Goal: Book appointment/travel/reservation

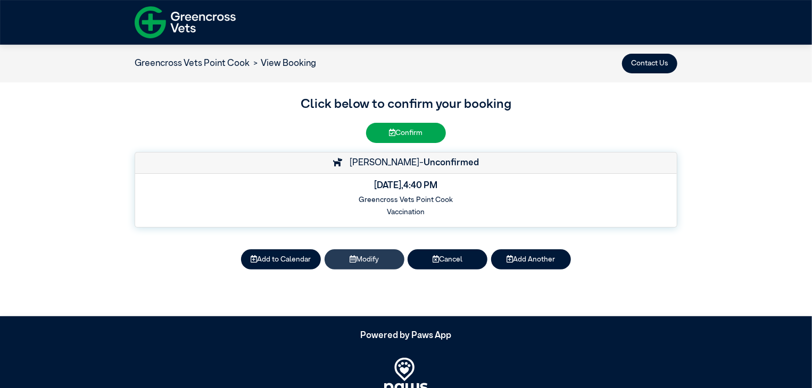
click at [368, 258] on button "Modify" at bounding box center [364, 259] width 80 height 20
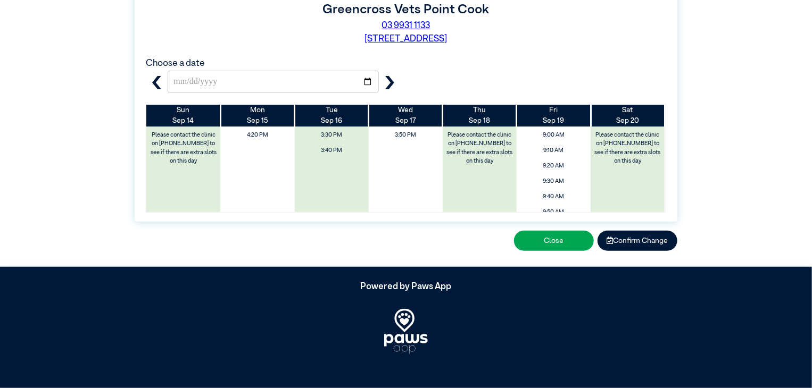
click at [394, 85] on icon "button" at bounding box center [389, 82] width 13 height 13
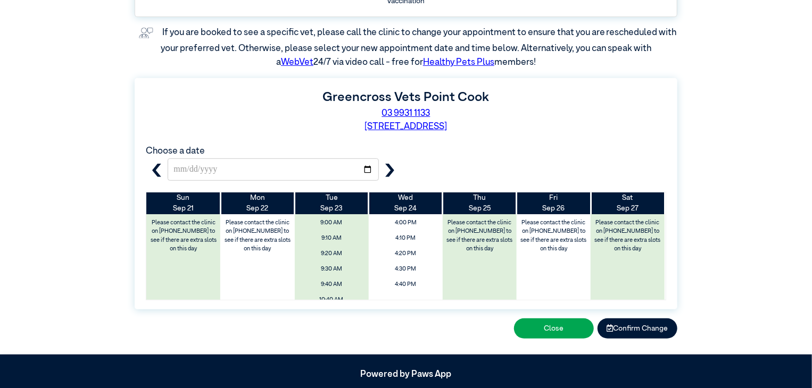
scroll to position [268, 0]
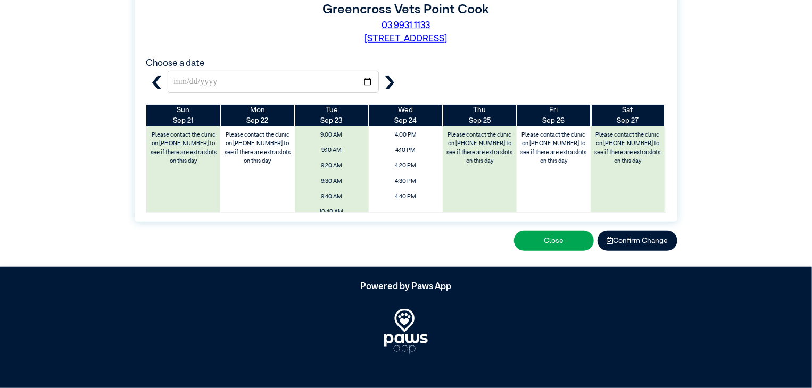
click at [394, 85] on icon "button" at bounding box center [389, 82] width 13 height 13
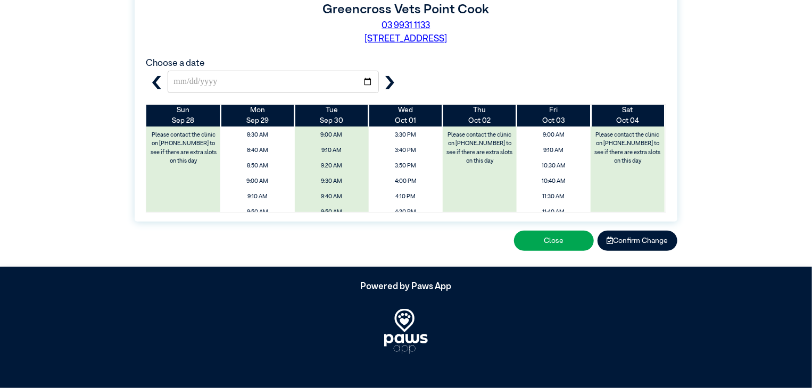
click at [392, 84] on icon "button" at bounding box center [389, 82] width 9 height 13
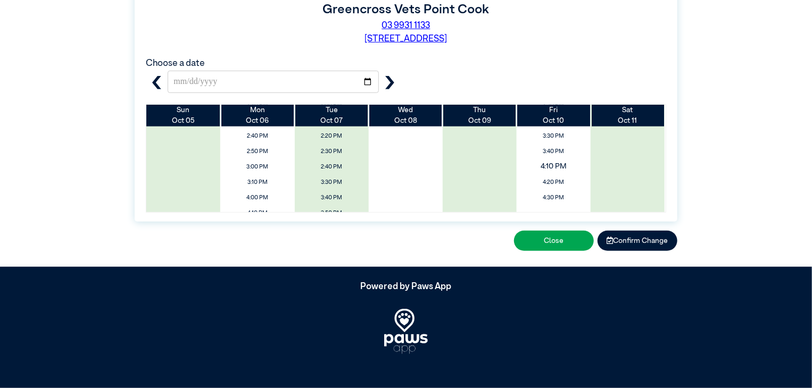
scroll to position [366, 0]
click at [560, 202] on span "4:30 PM" at bounding box center [554, 202] width 88 height 17
type input "**********"
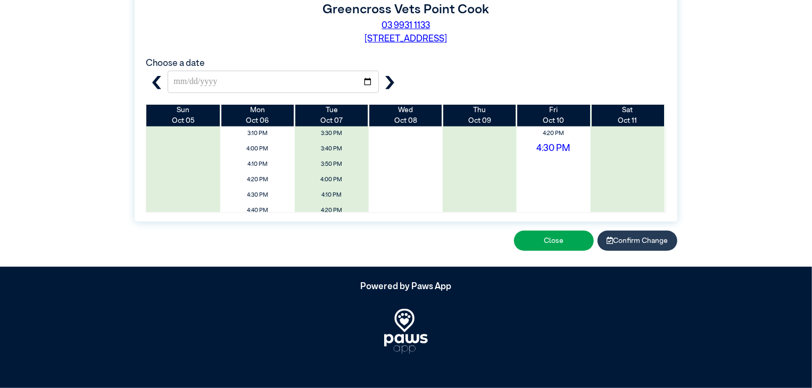
click at [646, 240] on button "Confirm Change" at bounding box center [637, 241] width 80 height 20
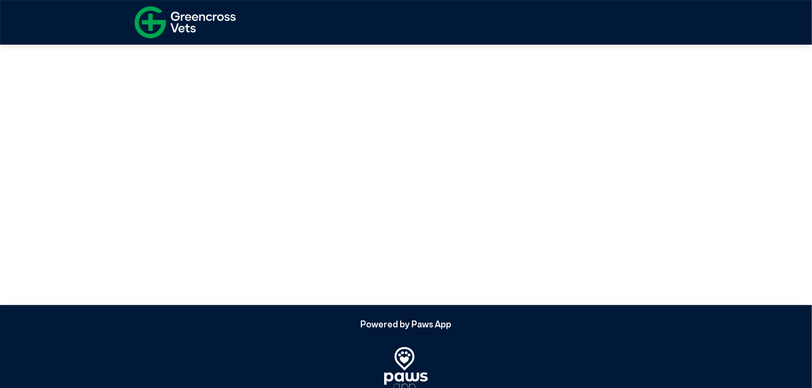
scroll to position [0, 0]
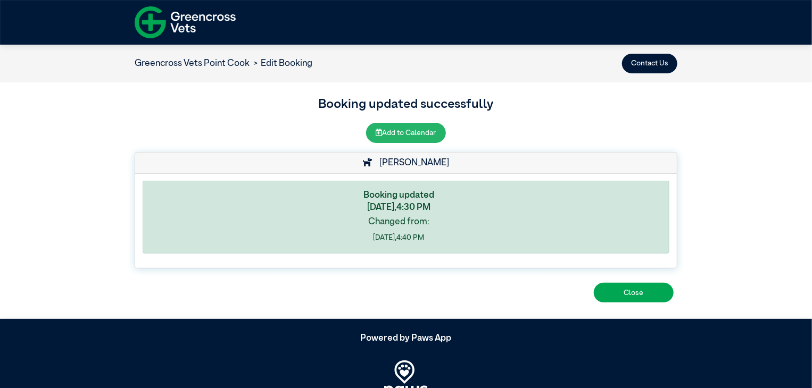
click at [424, 136] on button "Add to Calendar" at bounding box center [406, 133] width 80 height 20
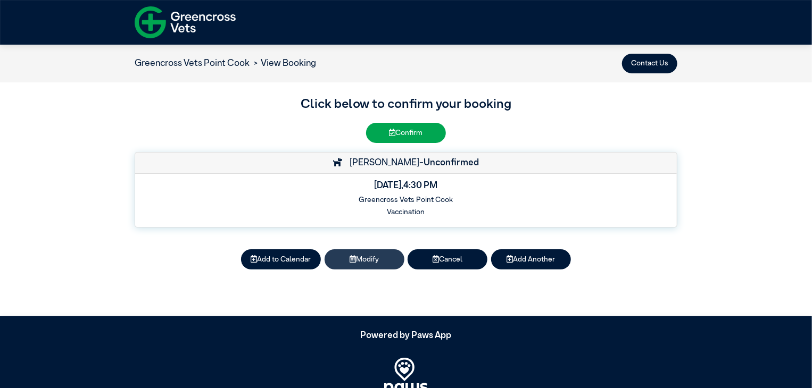
click at [377, 256] on button "Modify" at bounding box center [364, 259] width 80 height 20
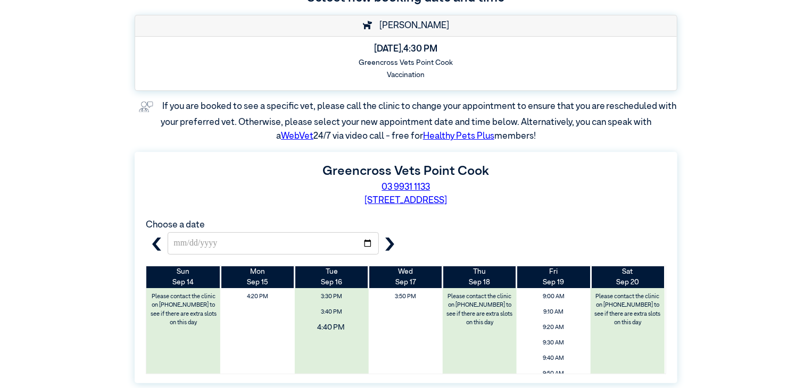
click at [329, 327] on span "4:40 PM" at bounding box center [331, 327] width 88 height 17
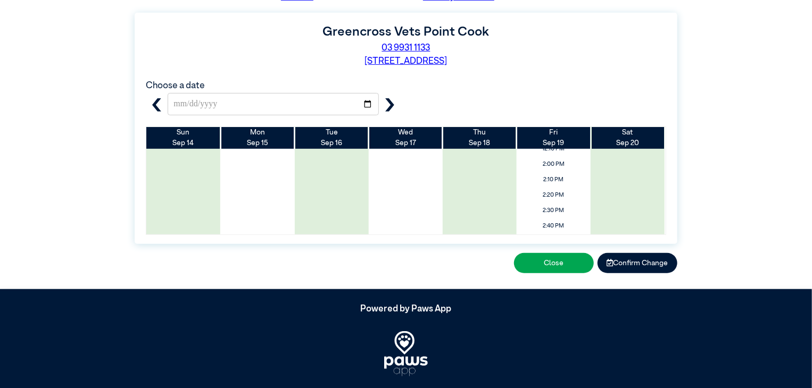
scroll to position [268, 0]
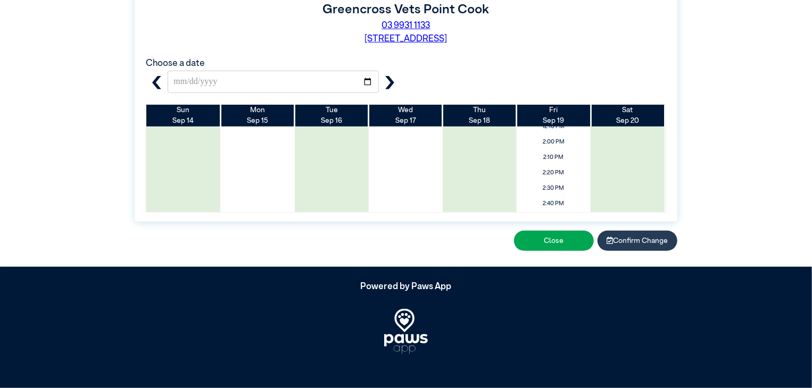
click at [643, 245] on button "Confirm Change" at bounding box center [637, 241] width 80 height 20
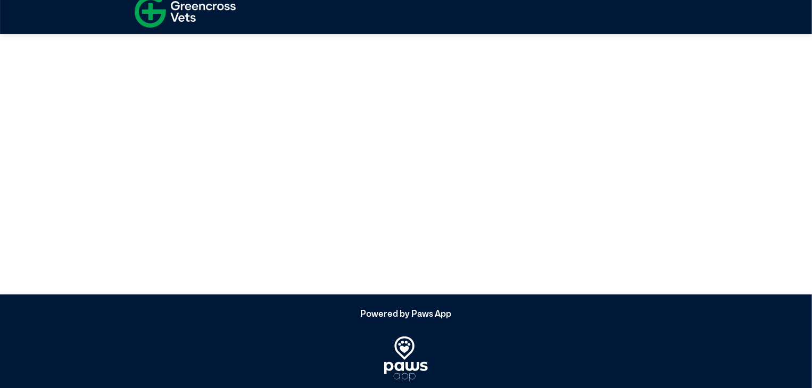
scroll to position [0, 0]
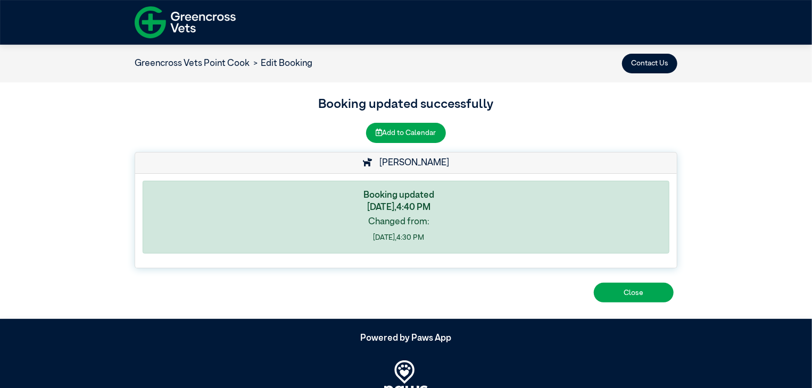
drag, startPoint x: 398, startPoint y: 162, endPoint x: 391, endPoint y: 162, distance: 6.9
click at [373, 162] on icon at bounding box center [368, 161] width 10 height 9
drag, startPoint x: 429, startPoint y: 162, endPoint x: 383, endPoint y: 164, distance: 46.4
click at [383, 164] on div "[PERSON_NAME]" at bounding box center [406, 163] width 542 height 21
copy div "[PERSON_NAME]"
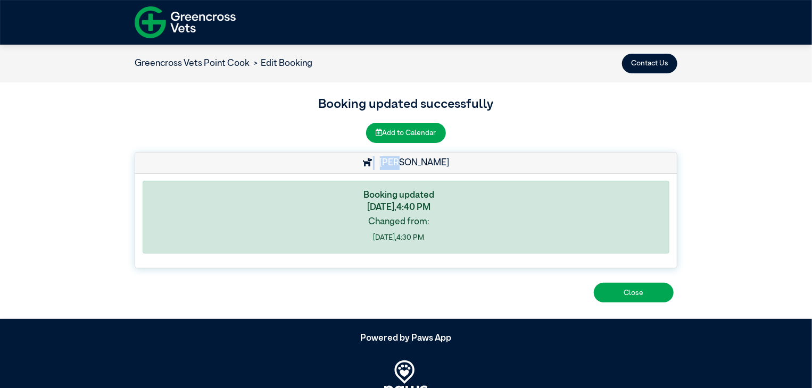
click at [442, 169] on div "[PERSON_NAME]" at bounding box center [406, 163] width 542 height 21
click at [628, 290] on button "Close" at bounding box center [634, 293] width 80 height 20
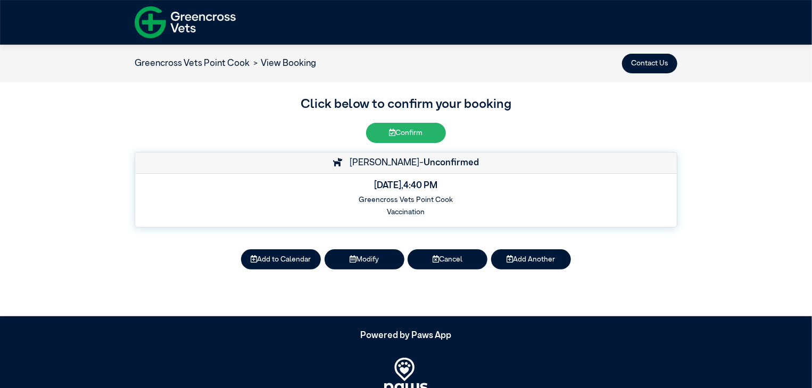
click at [412, 132] on button "Confirm" at bounding box center [406, 133] width 80 height 20
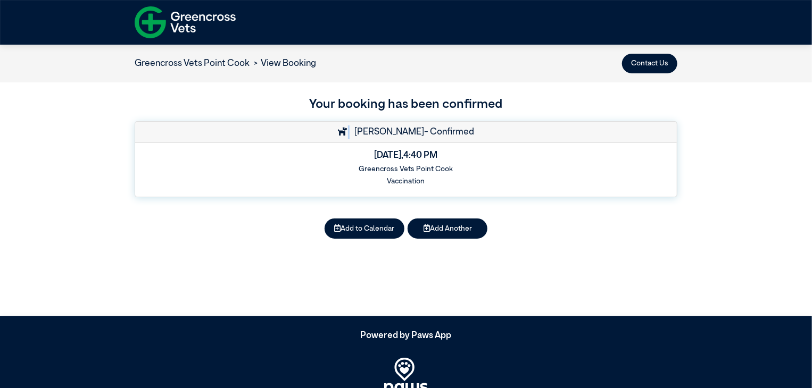
drag, startPoint x: 364, startPoint y: 131, endPoint x: 374, endPoint y: 132, distance: 10.2
click at [374, 132] on div "Finn - Confirmed" at bounding box center [406, 132] width 542 height 21
copy div
